Goal: Transaction & Acquisition: Subscribe to service/newsletter

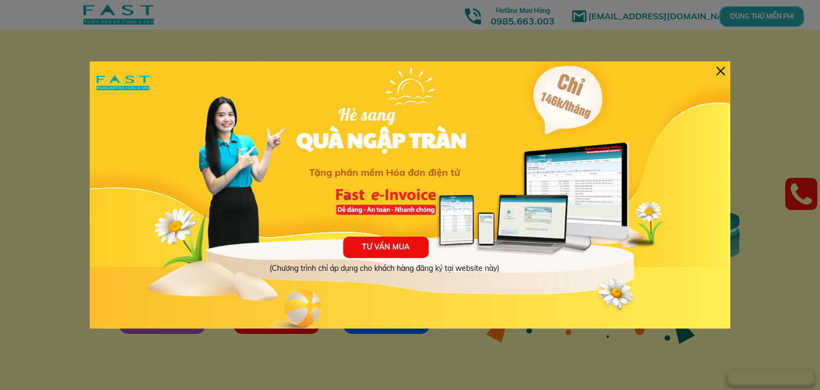
click at [721, 67] on div at bounding box center [721, 71] width 9 height 9
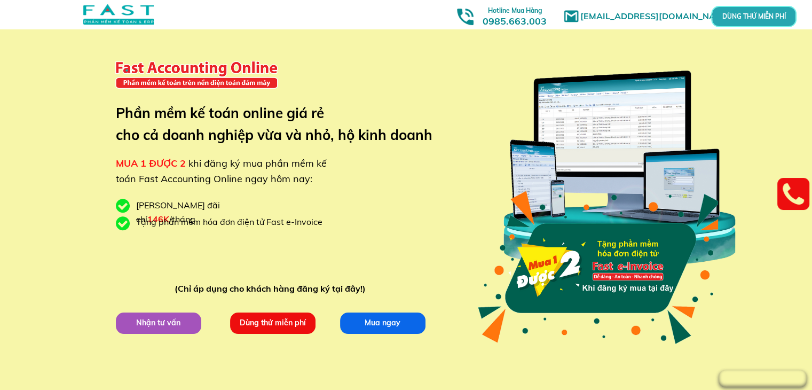
click at [271, 324] on p "Dùng thử miễn phí" at bounding box center [272, 322] width 85 height 21
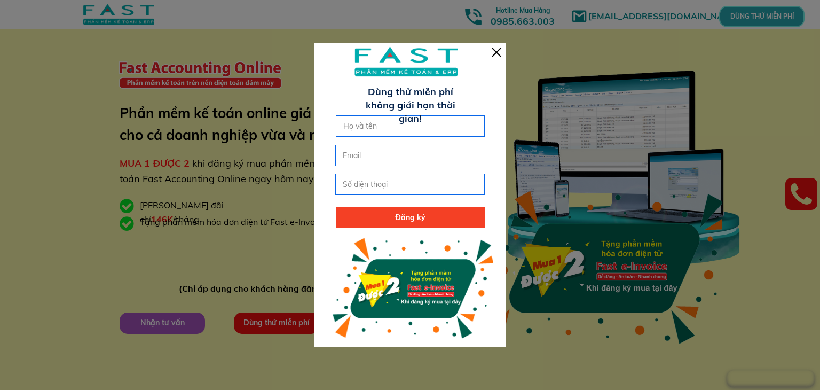
click at [497, 54] on div at bounding box center [496, 52] width 9 height 9
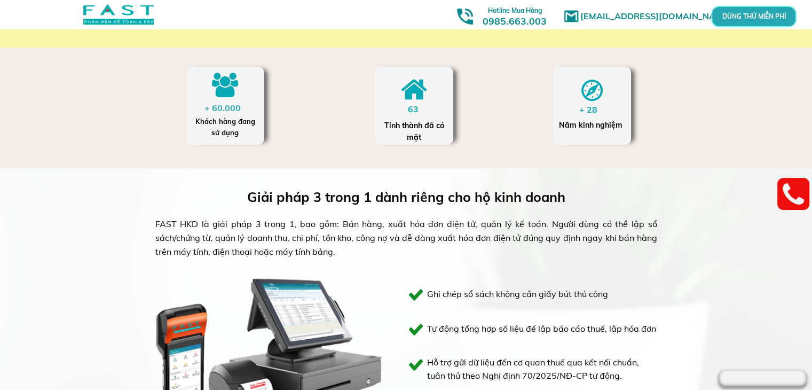
scroll to position [374, 0]
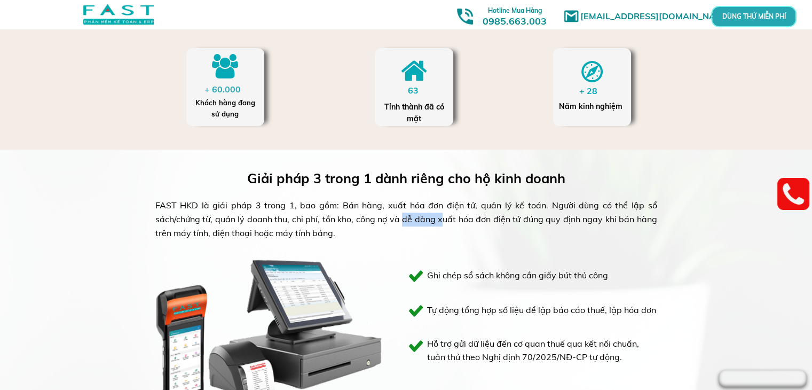
drag, startPoint x: 387, startPoint y: 215, endPoint x: 468, endPoint y: 217, distance: 81.2
click at [452, 217] on div "FAST HKD là giải pháp 3 trong 1, bao gồm: Bán hàng, xuất hóa đơn điện tử, quản …" at bounding box center [406, 219] width 502 height 41
drag, startPoint x: 345, startPoint y: 205, endPoint x: 453, endPoint y: 223, distance: 110.0
click at [436, 216] on div "FAST HKD là giải pháp 3 trong 1, bao gồm: Bán hàng, xuất hóa đơn điện tử, quản …" at bounding box center [406, 219] width 502 height 41
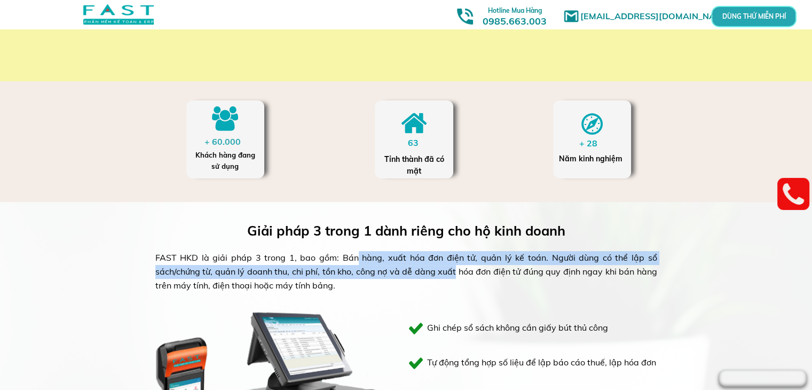
scroll to position [214, 0]
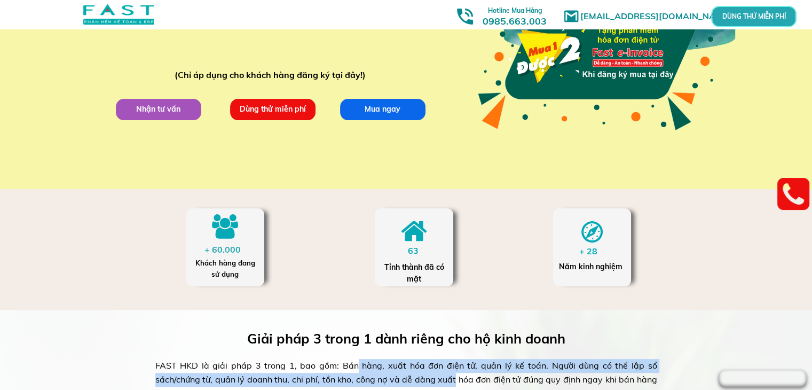
click at [285, 116] on p "Dùng thử miễn phí" at bounding box center [273, 108] width 87 height 21
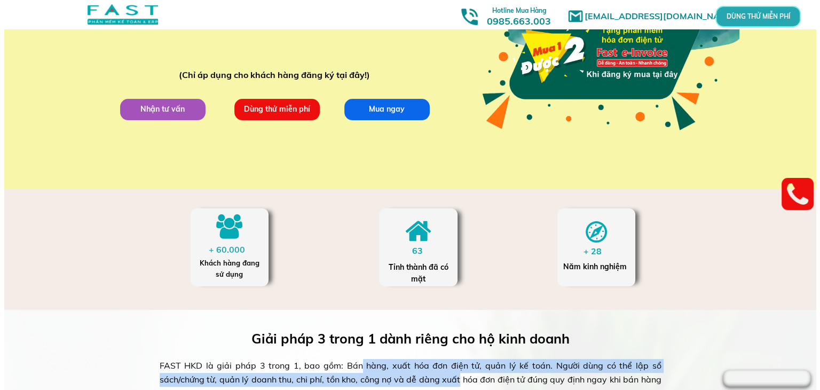
scroll to position [0, 0]
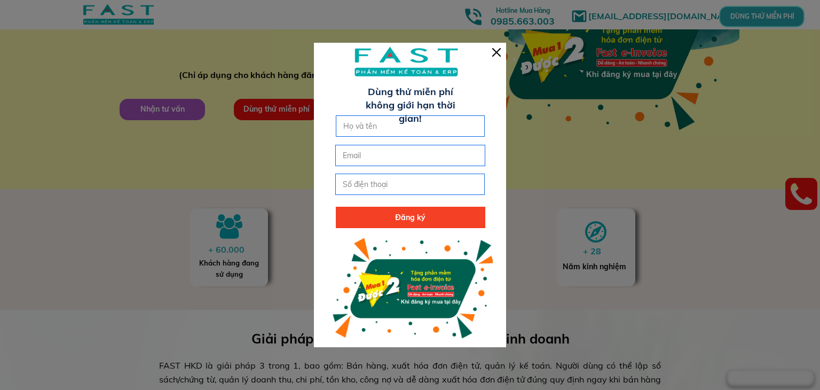
click at [496, 53] on div at bounding box center [496, 52] width 9 height 9
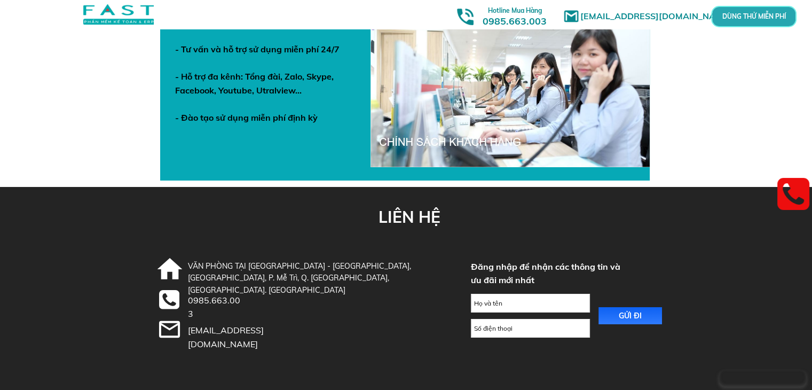
scroll to position [3778, 0]
